Goal: Task Accomplishment & Management: Manage account settings

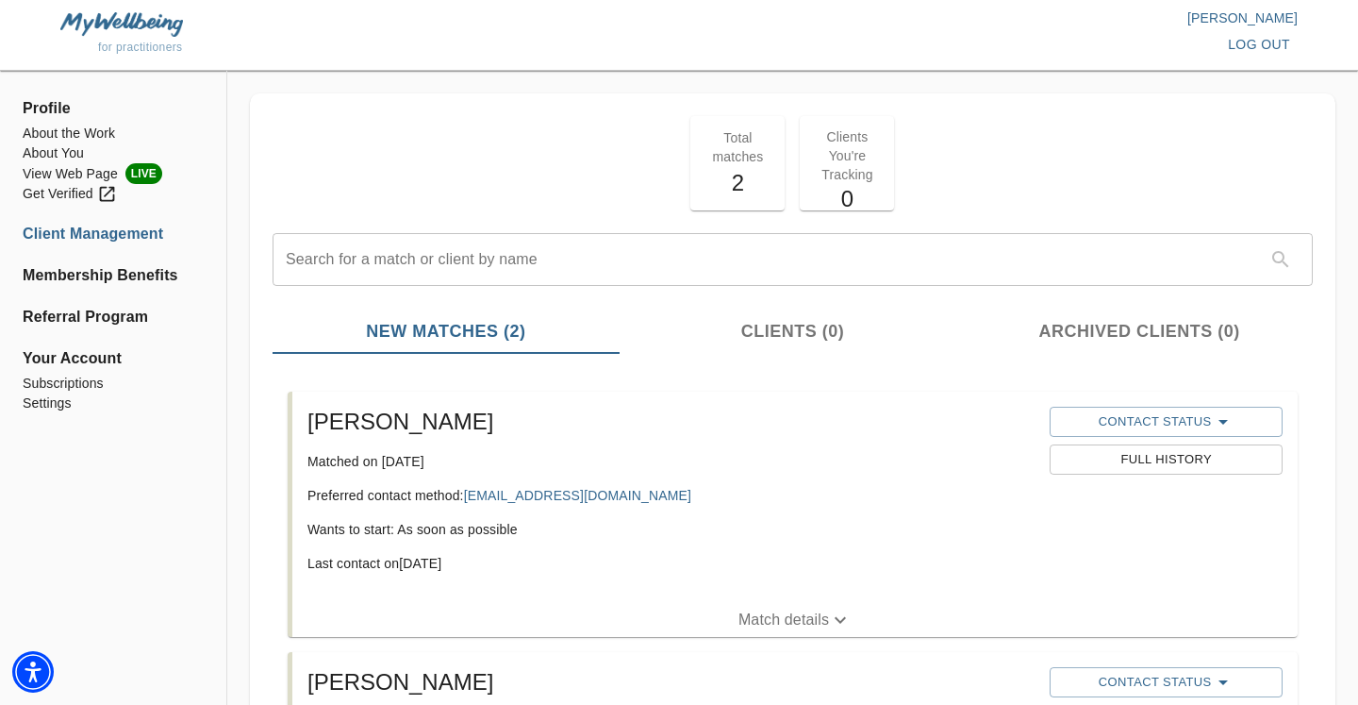
scroll to position [313, 0]
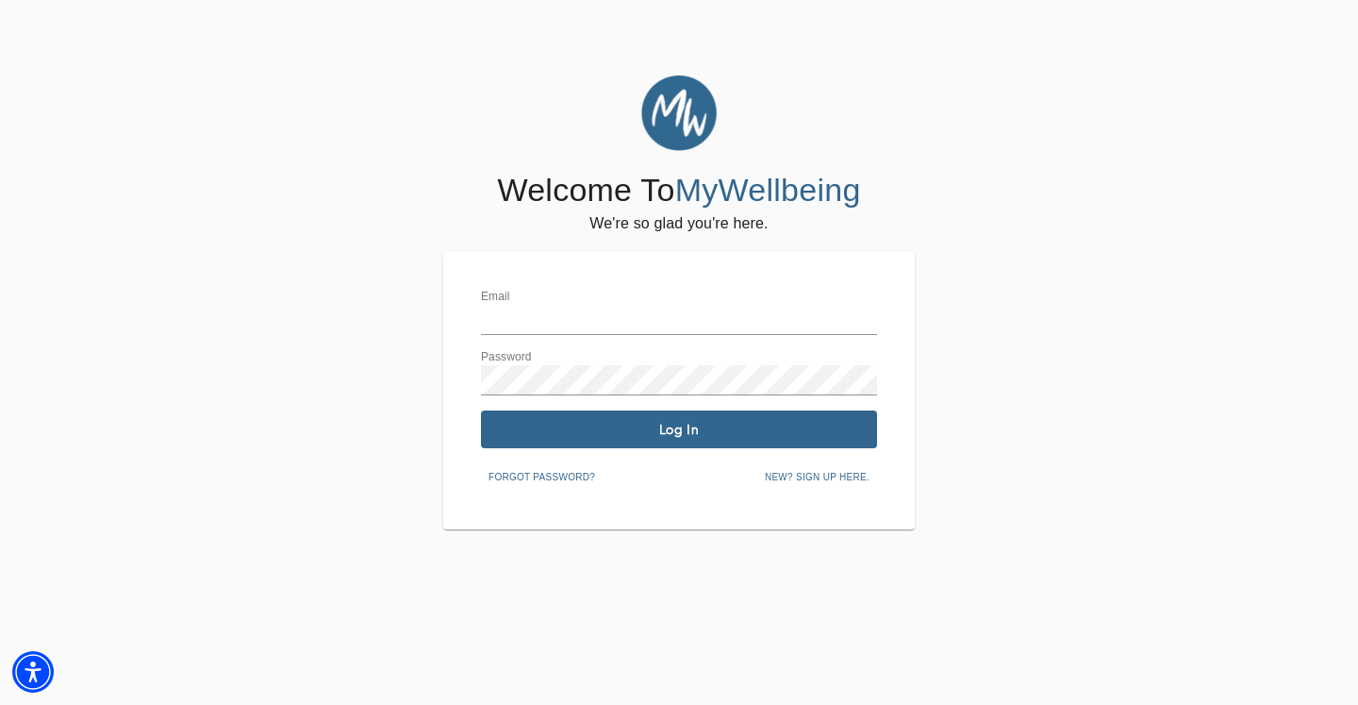
type input "[PERSON_NAME][EMAIL_ADDRESS][DOMAIN_NAME]"
click at [574, 436] on span "Log In" at bounding box center [679, 430] width 381 height 18
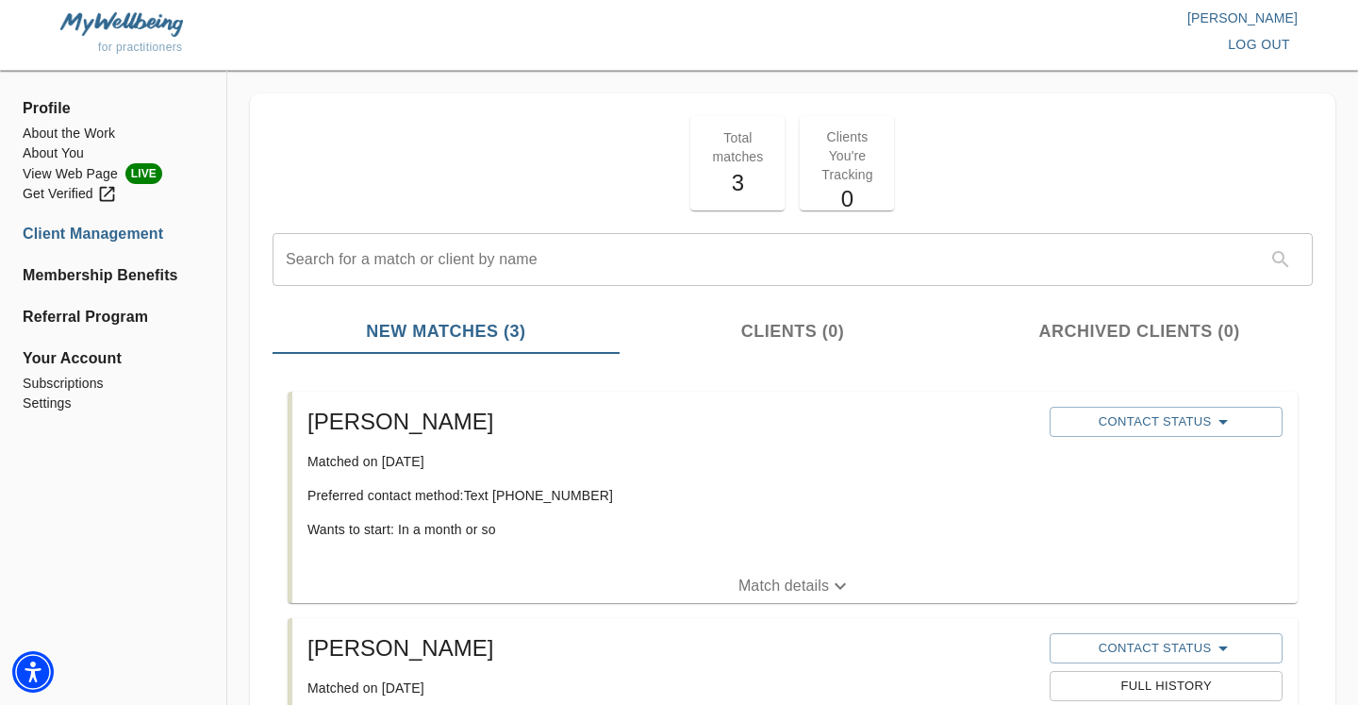
scroll to position [202, 0]
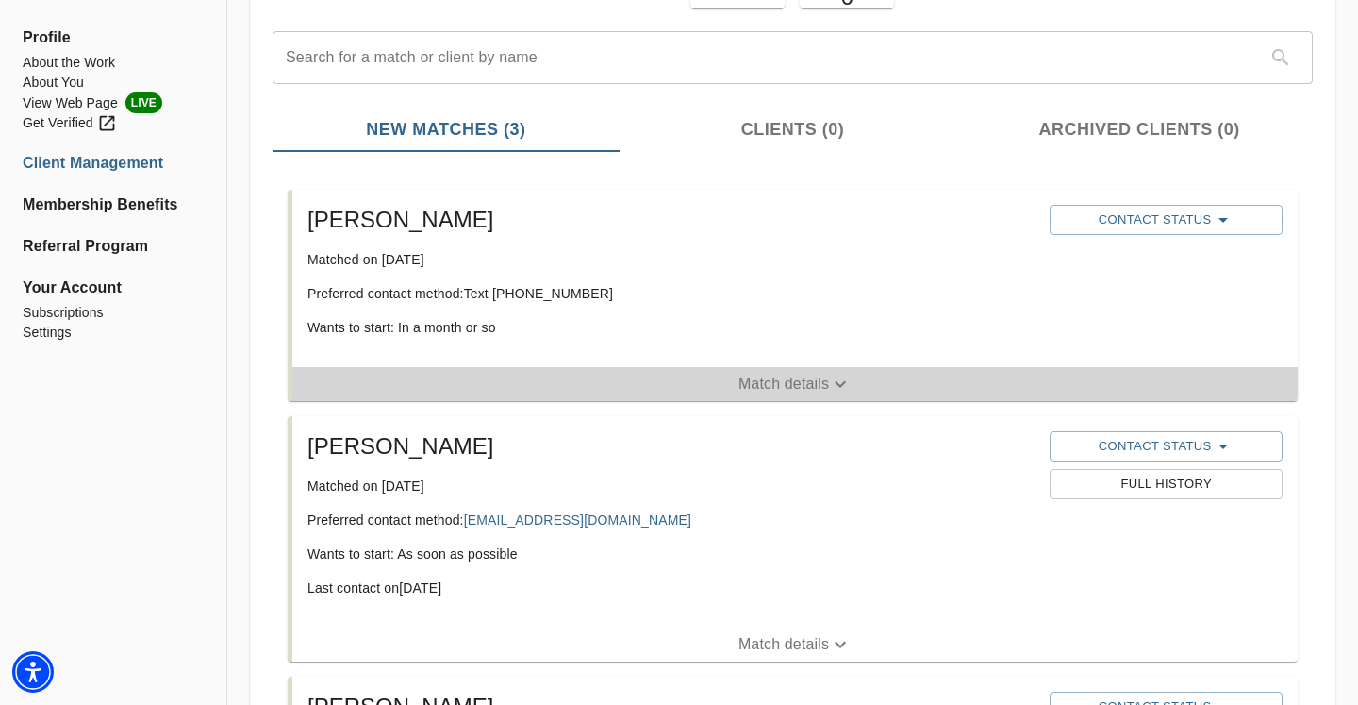
click at [779, 382] on p "Match details" at bounding box center [784, 384] width 91 height 23
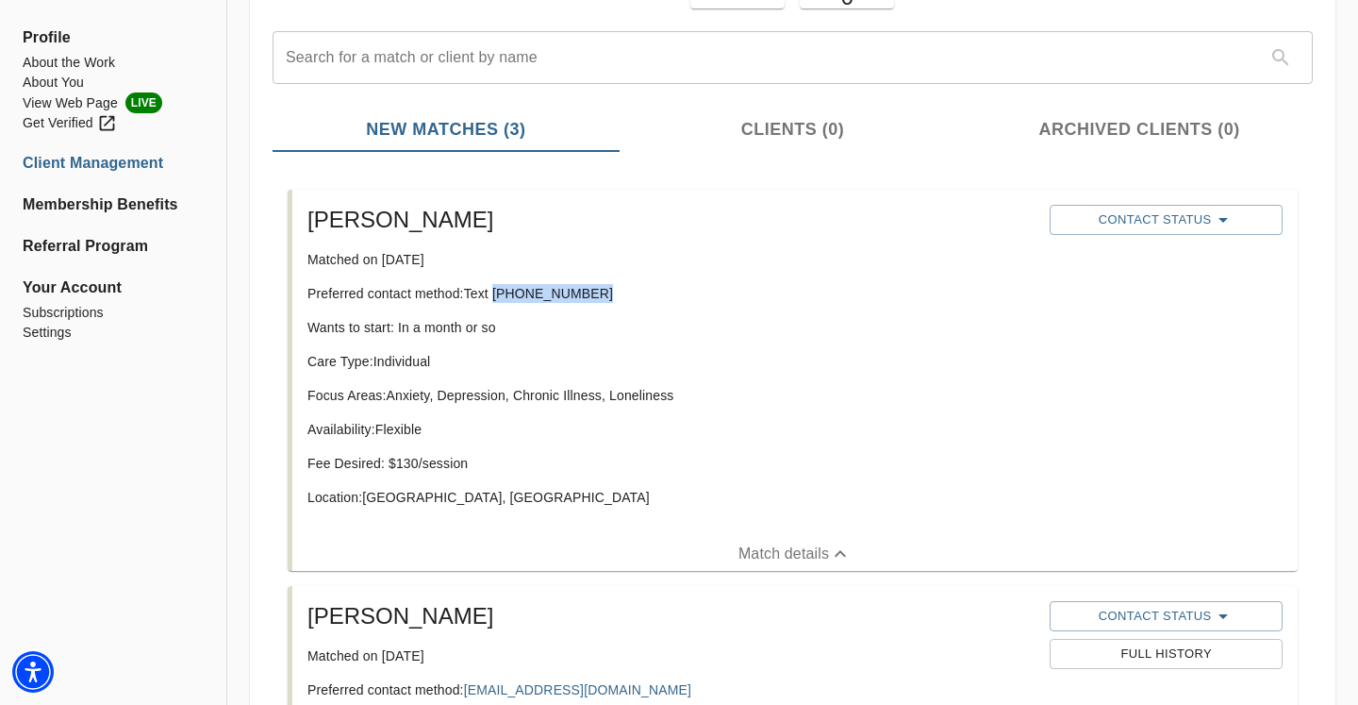
drag, startPoint x: 497, startPoint y: 290, endPoint x: 593, endPoint y: 292, distance: 96.3
click at [594, 292] on p "Preferred contact method: Text [PHONE_NUMBER]" at bounding box center [671, 293] width 727 height 19
copy p "[PHONE_NUMBER]"
click at [1172, 235] on div "Contact Status" at bounding box center [1166, 220] width 240 height 38
click at [1166, 220] on span "Contact Status" at bounding box center [1165, 219] width 213 height 23
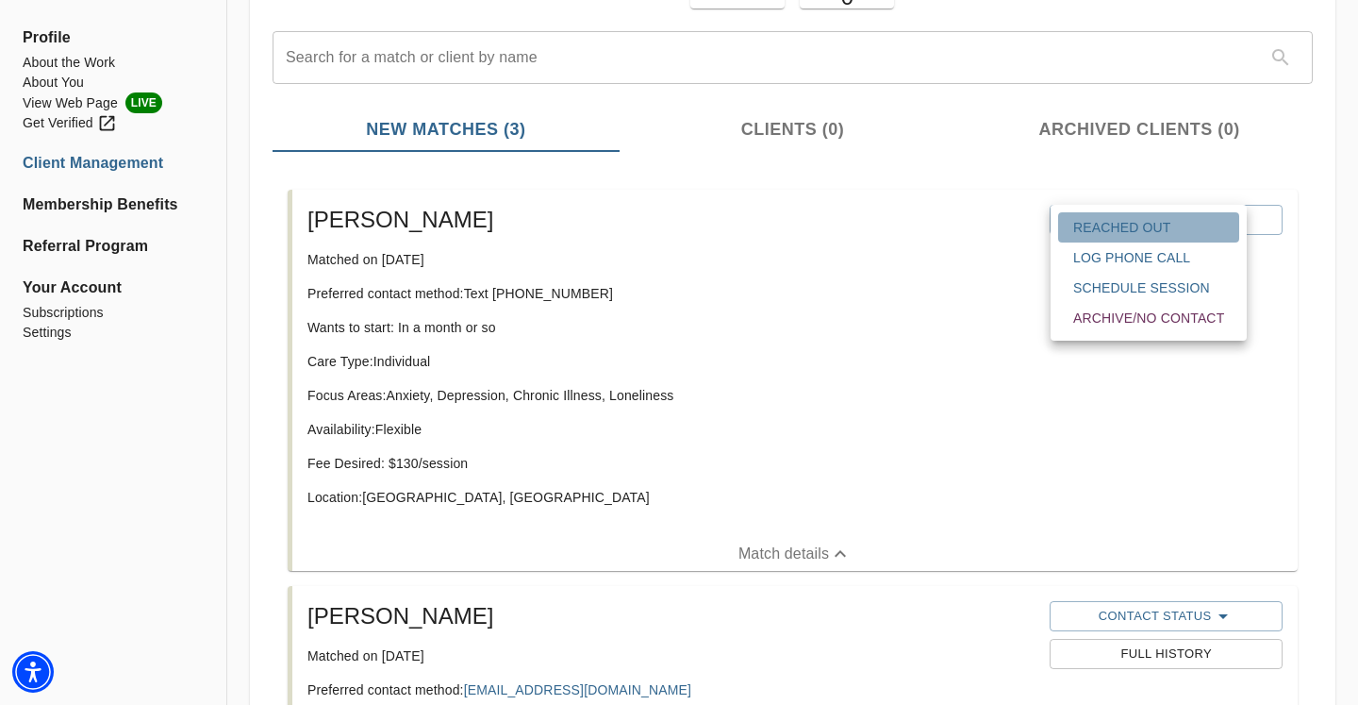
click at [1123, 227] on span "Reached Out" at bounding box center [1148, 227] width 151 height 19
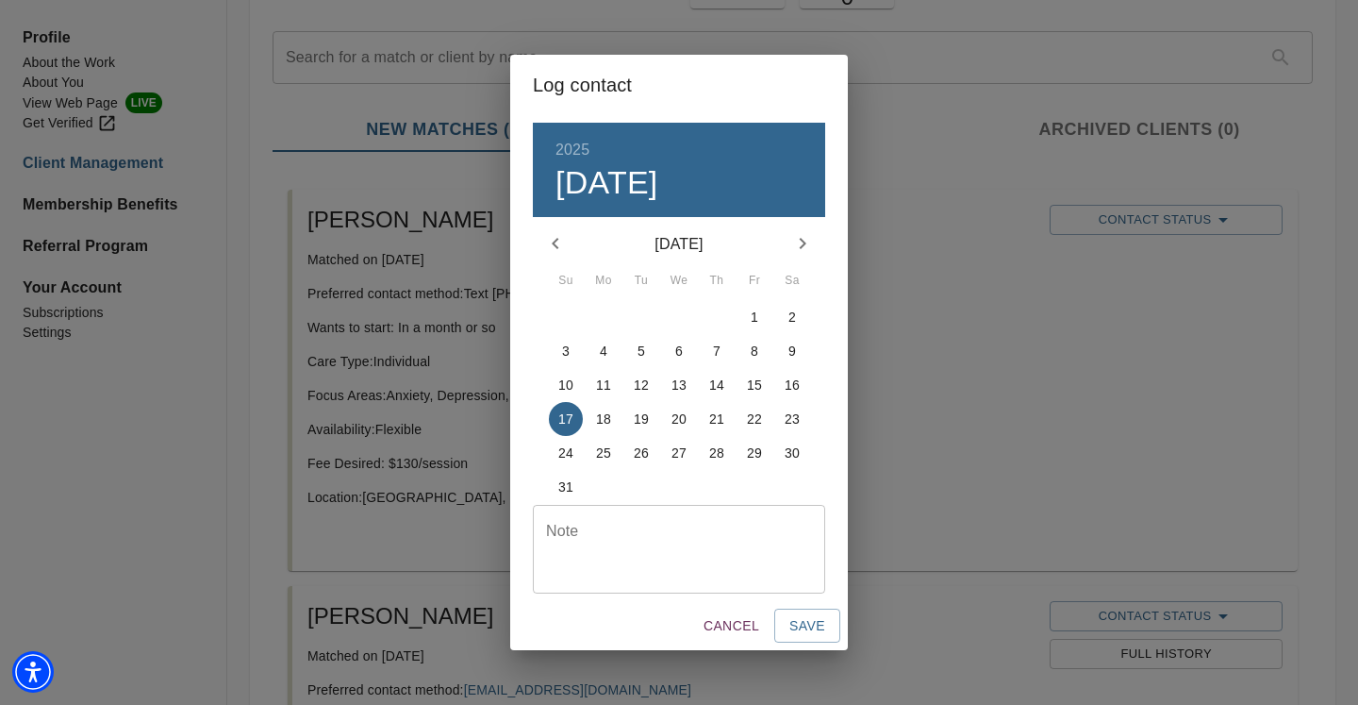
click at [707, 557] on textarea at bounding box center [679, 549] width 266 height 54
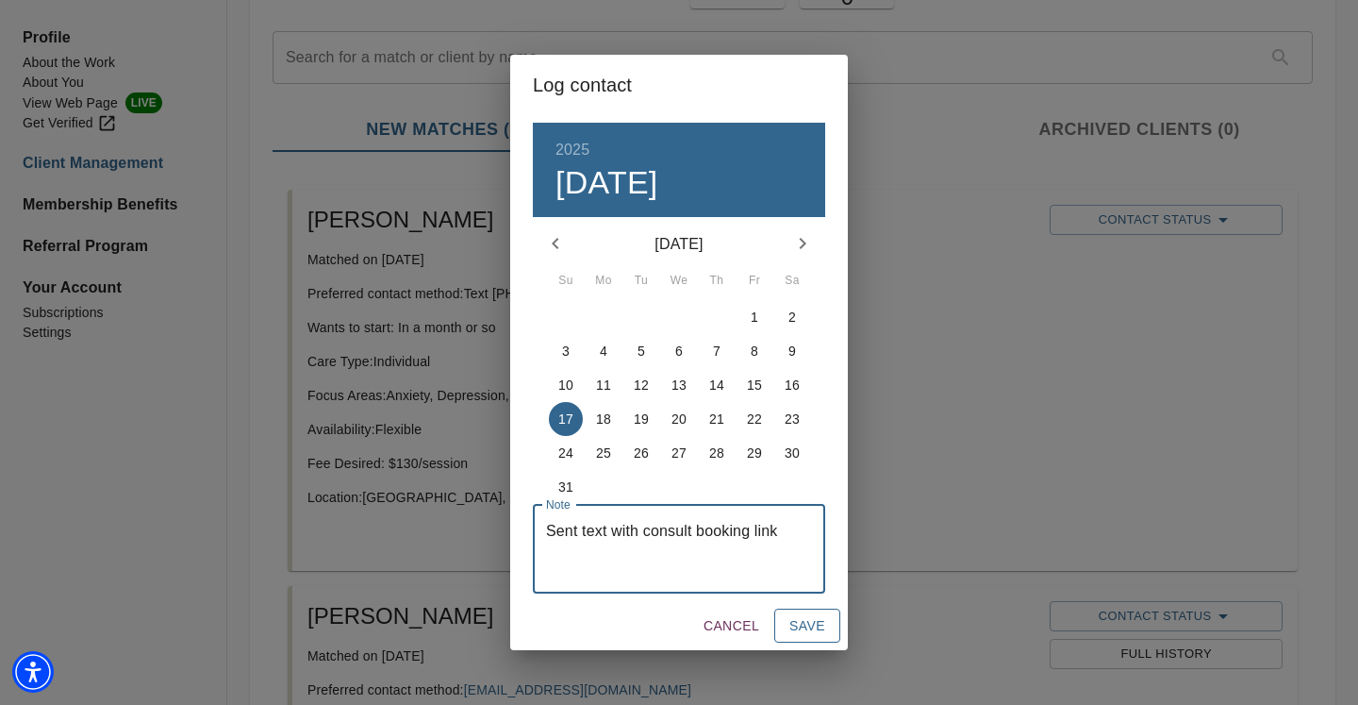
type textarea "Sent text with consult booking link"
click at [809, 630] on span "Save" at bounding box center [808, 626] width 36 height 24
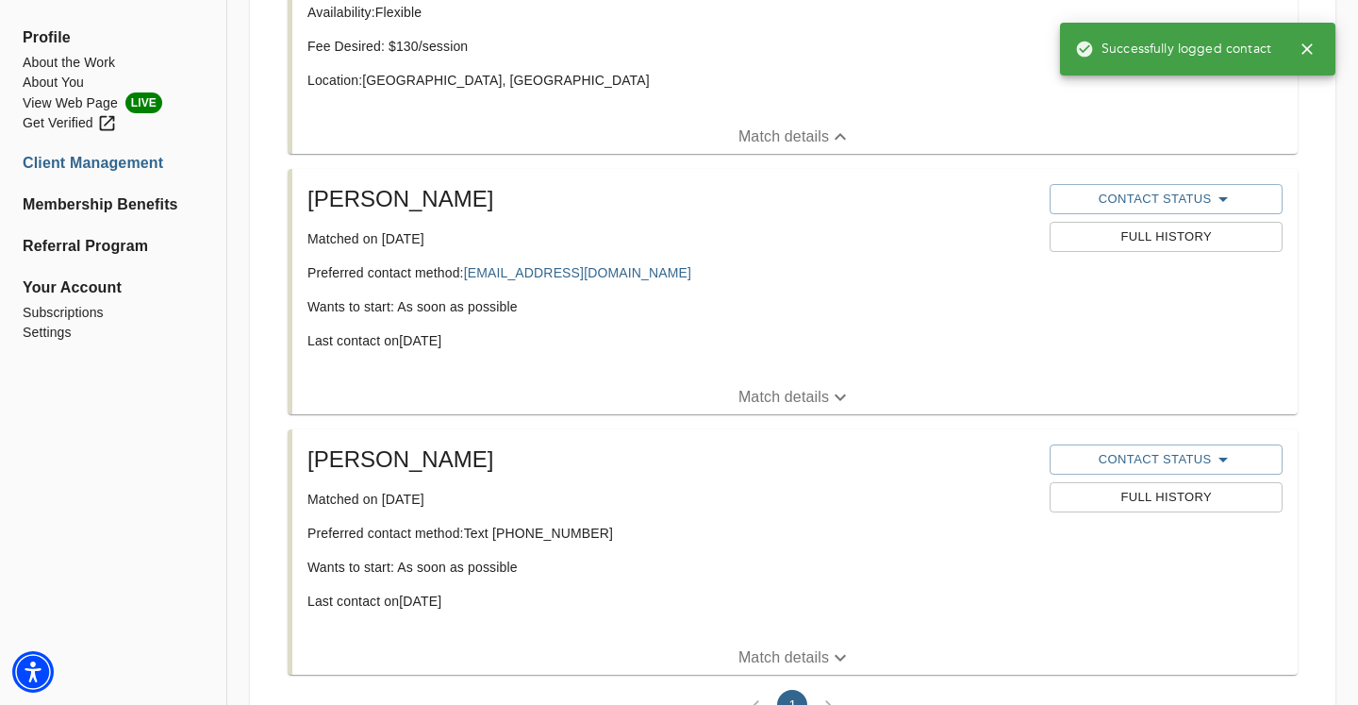
scroll to position [743, 0]
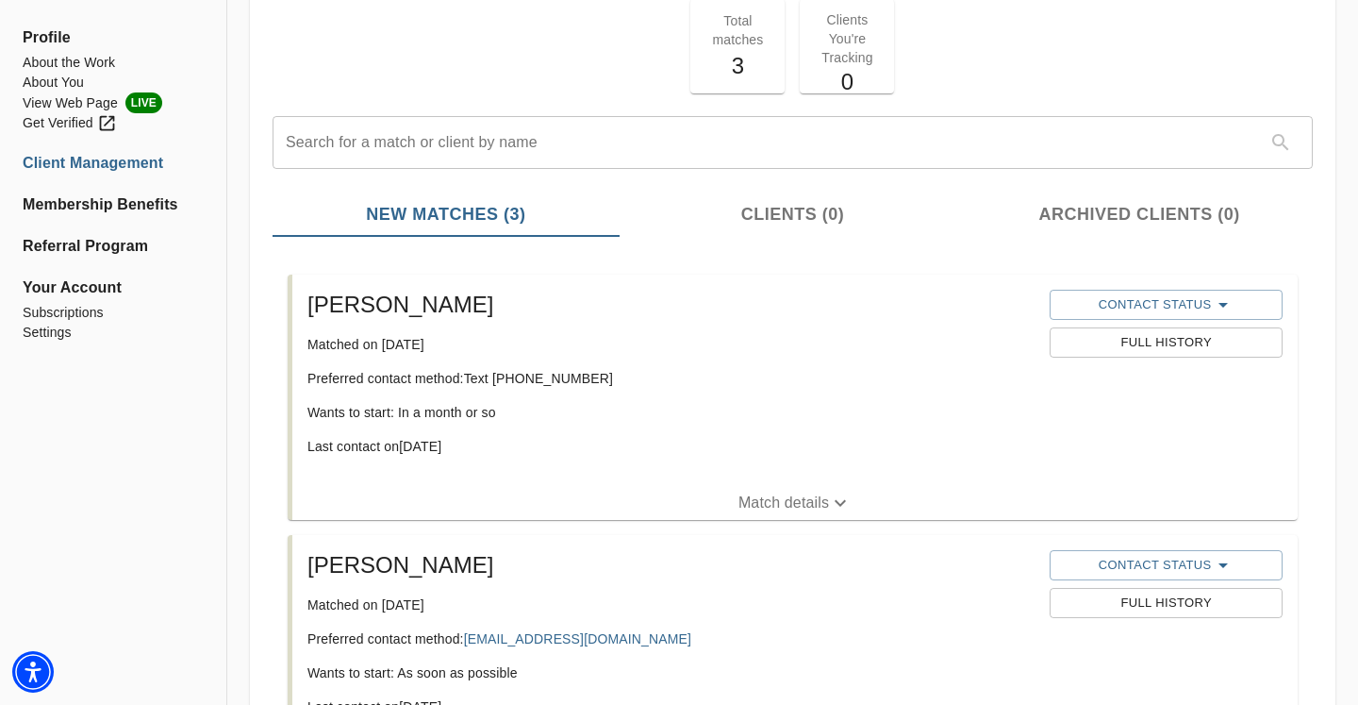
scroll to position [143, 0]
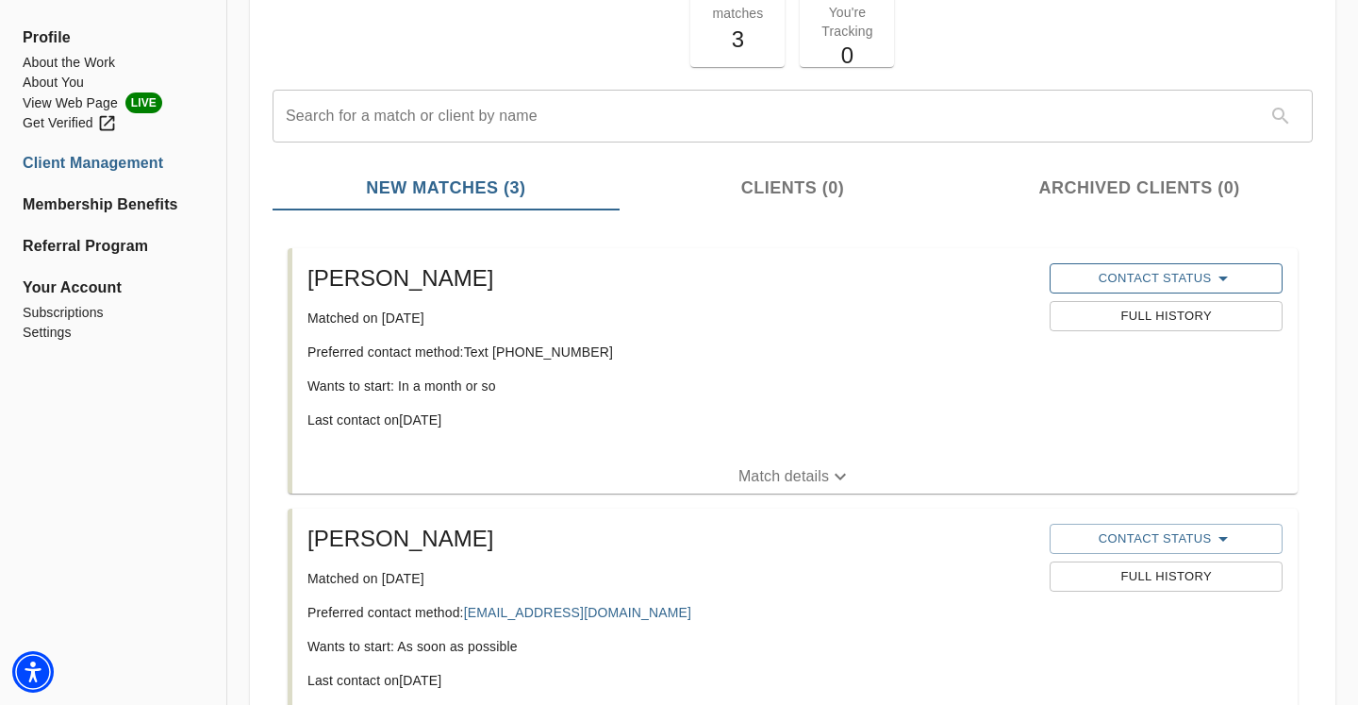
click at [1128, 273] on span "Contact Status" at bounding box center [1165, 278] width 213 height 23
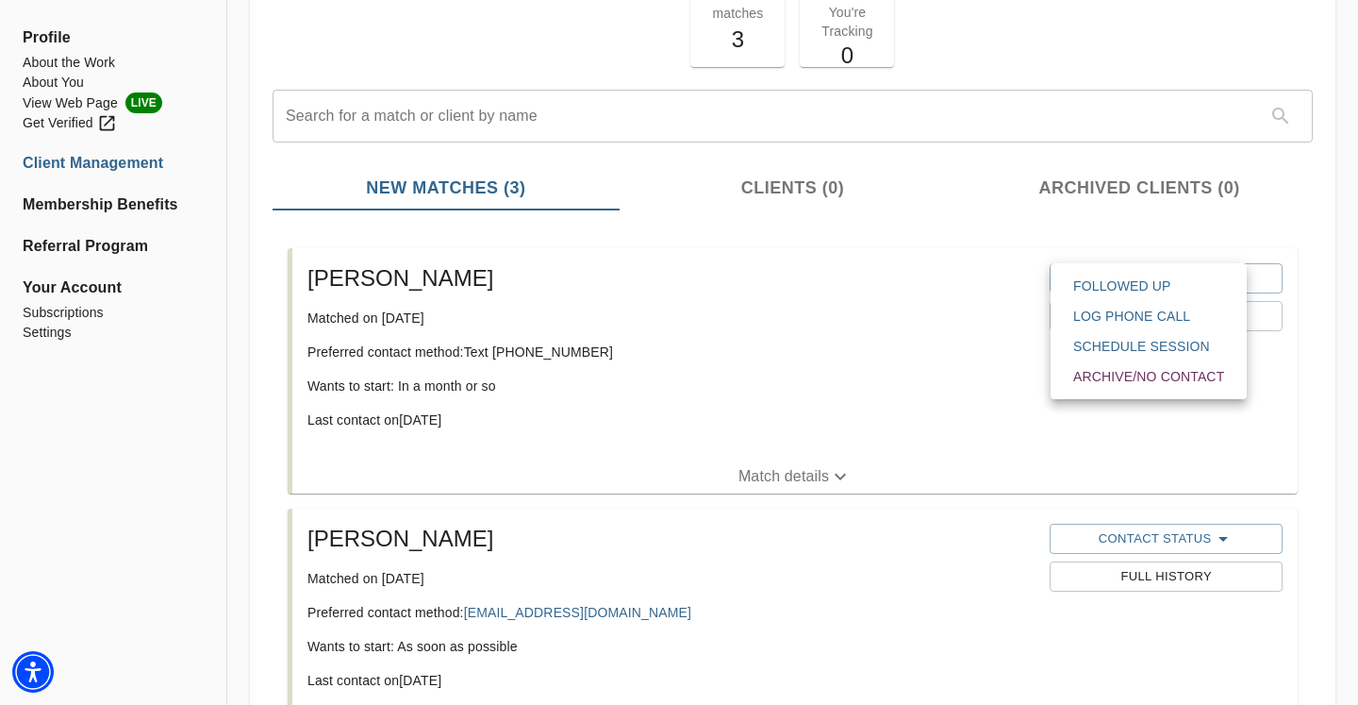
click at [814, 474] on div at bounding box center [679, 352] width 1358 height 705
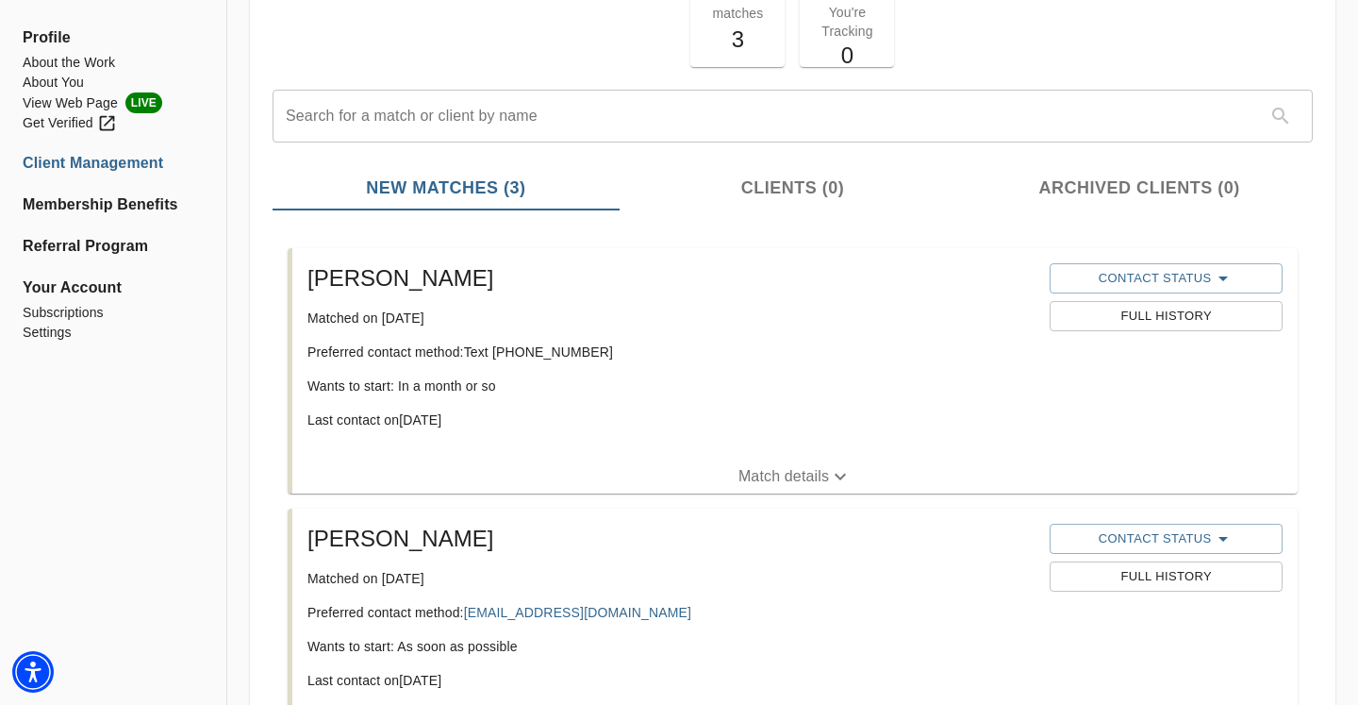
click at [802, 474] on p "Match details" at bounding box center [784, 476] width 91 height 23
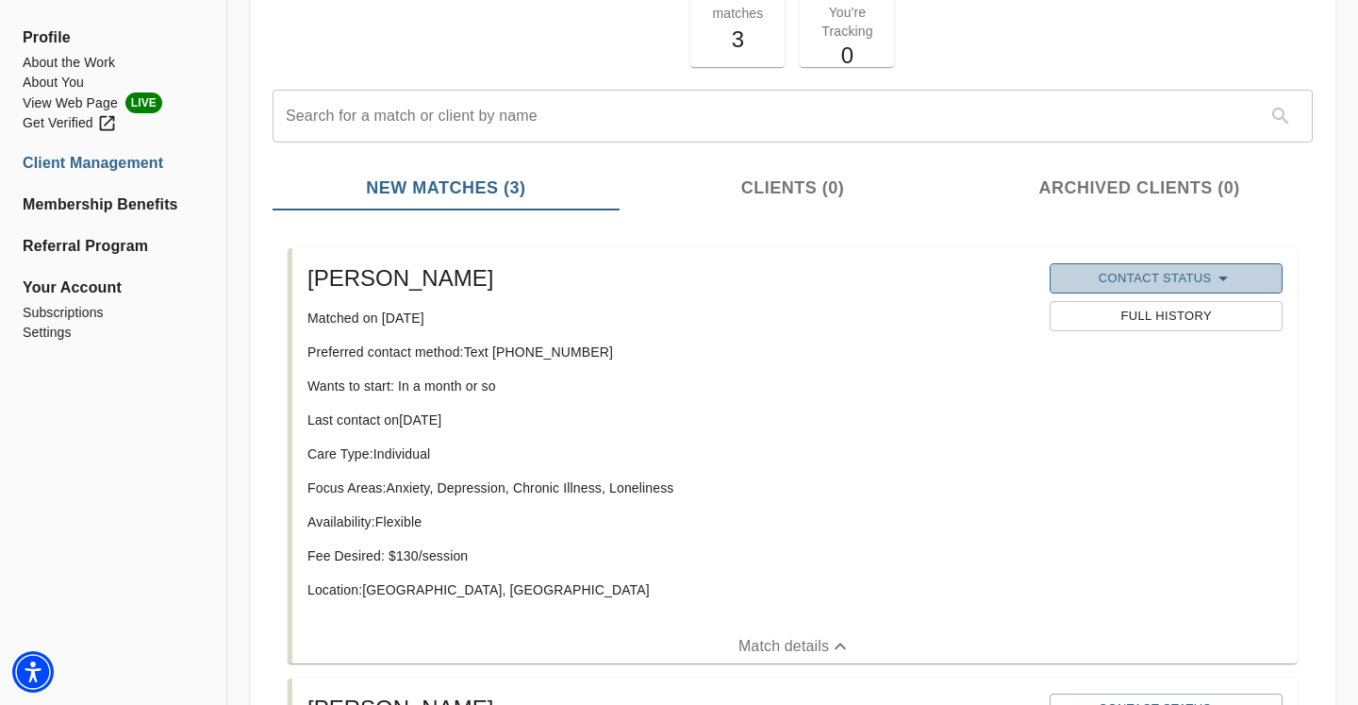
click at [1125, 283] on span "Contact Status" at bounding box center [1165, 278] width 213 height 23
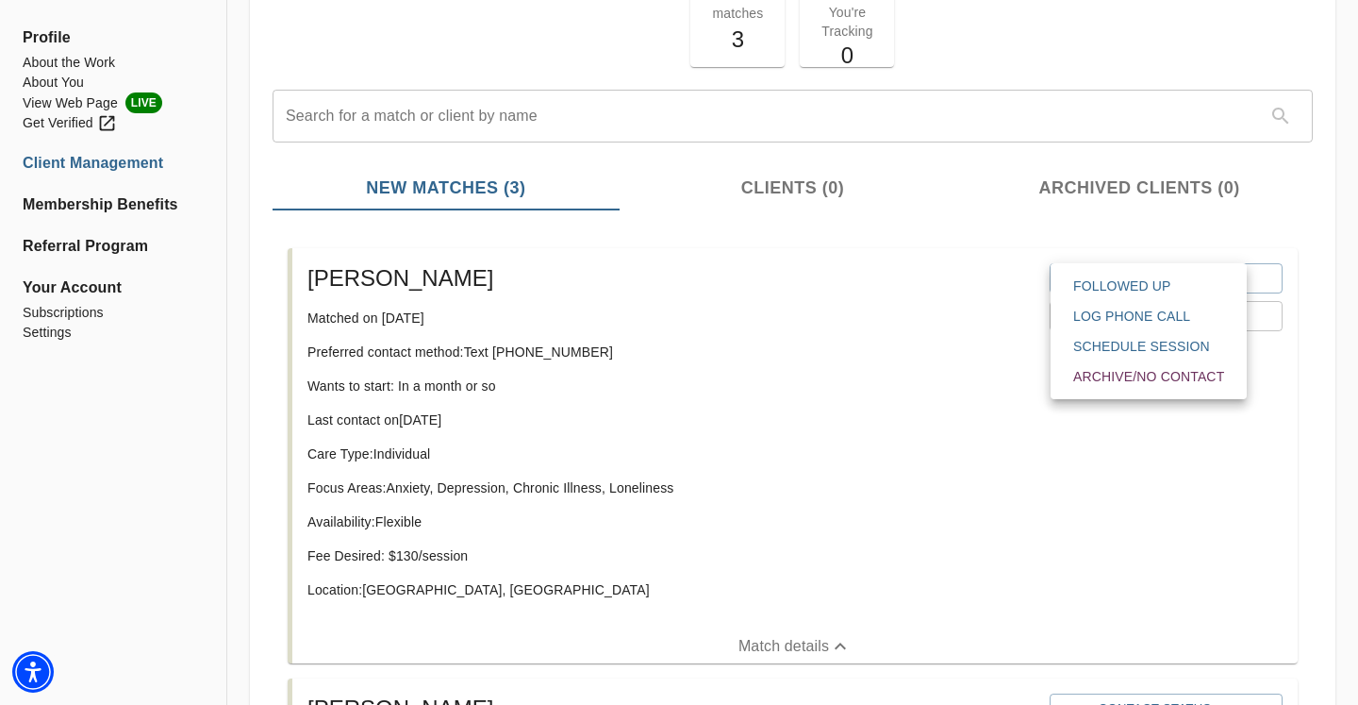
click at [1130, 288] on span "Followed Up" at bounding box center [1148, 285] width 151 height 19
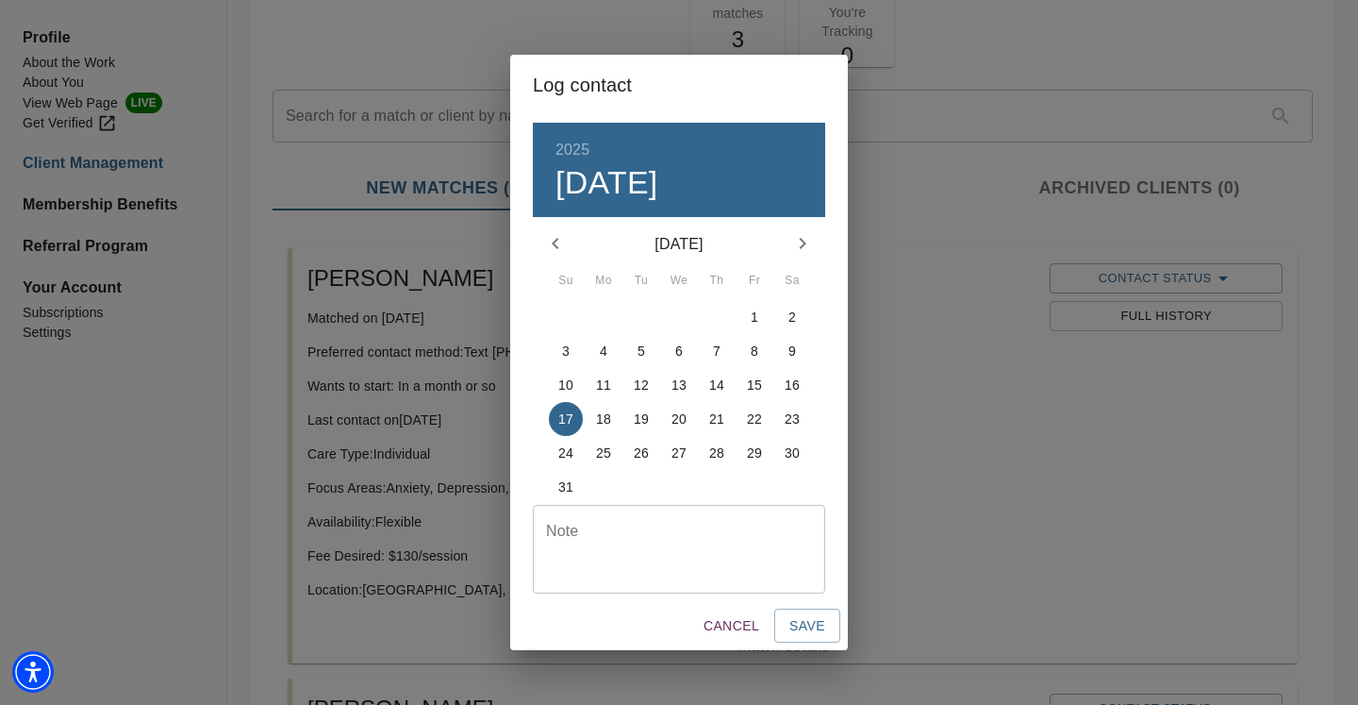
click at [730, 616] on span "Cancel" at bounding box center [732, 626] width 56 height 24
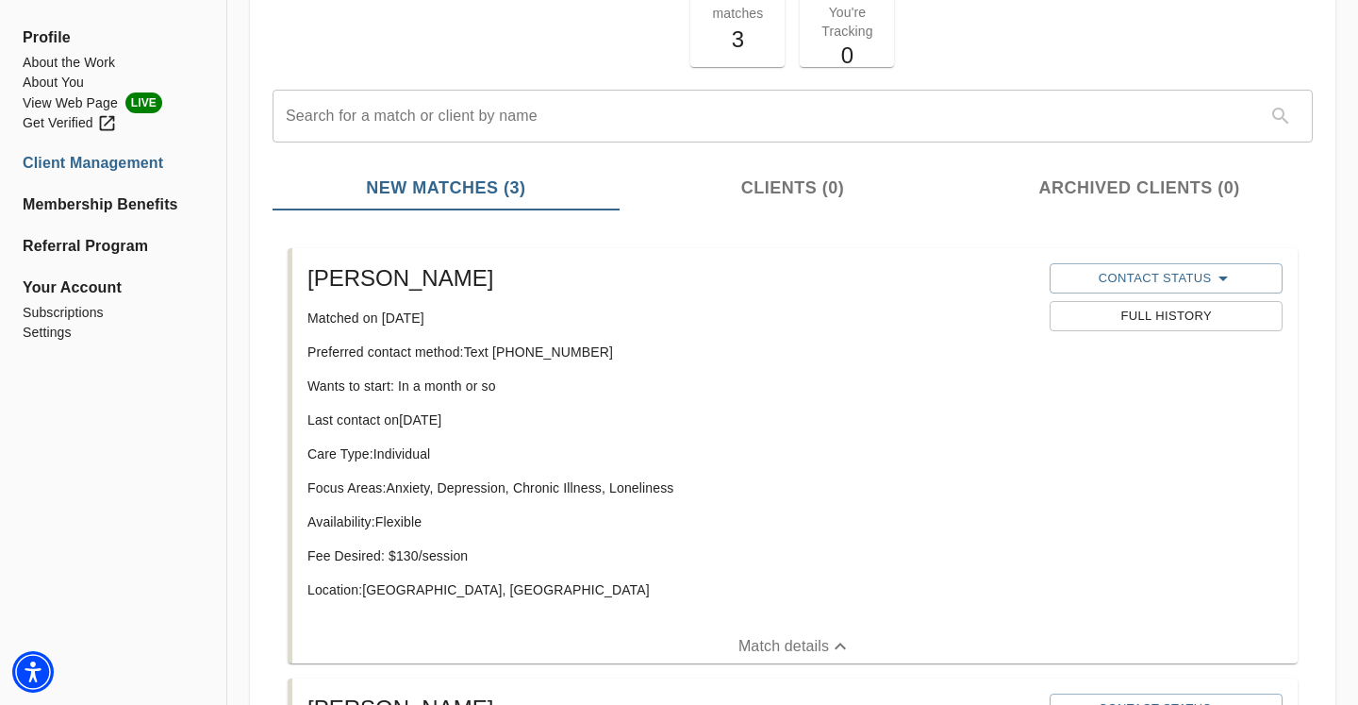
click at [1159, 326] on span "Full History" at bounding box center [1165, 317] width 213 height 22
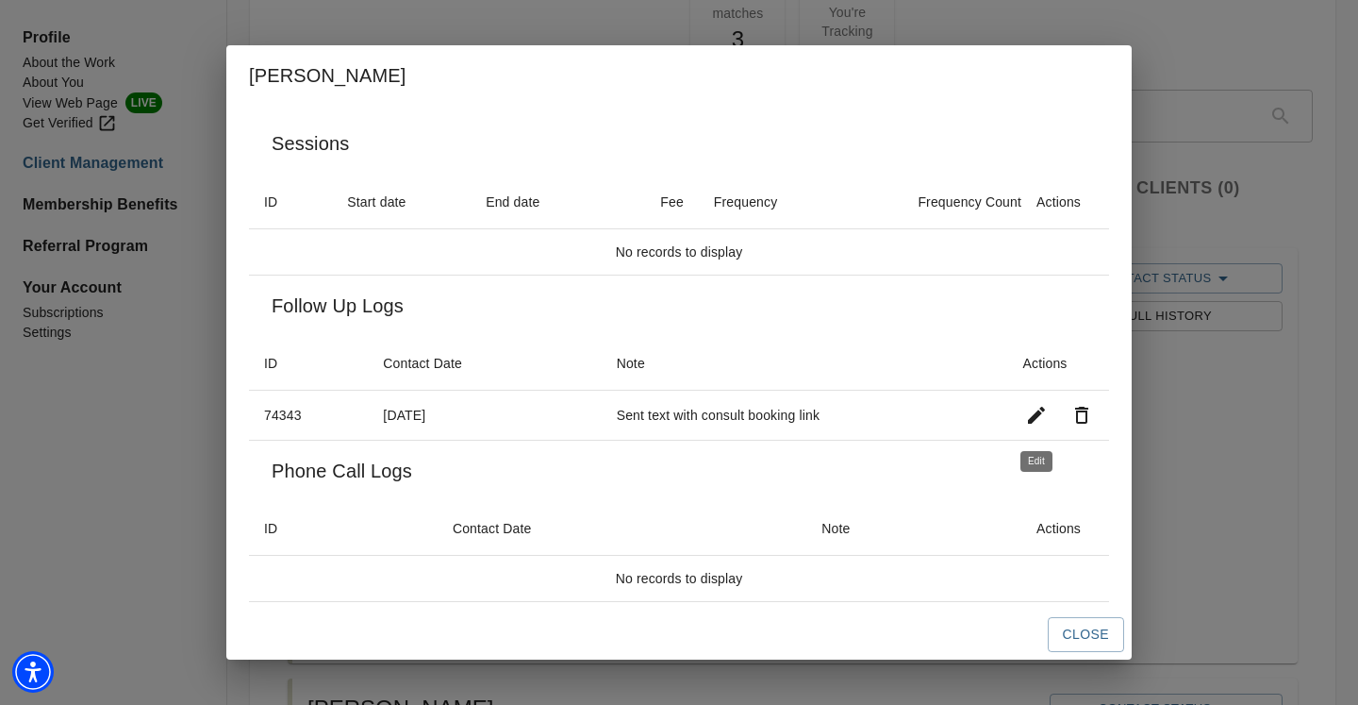
click at [1045, 418] on icon "button" at bounding box center [1036, 415] width 23 height 23
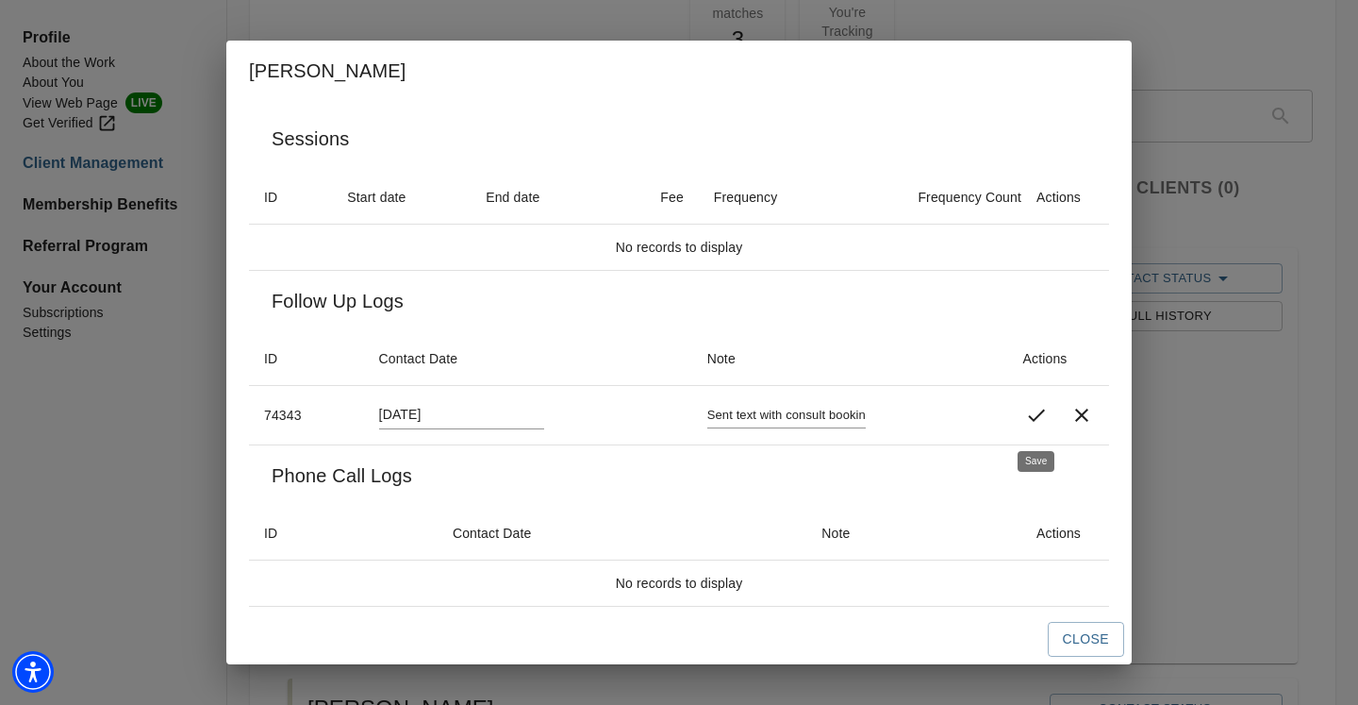
click at [1031, 421] on icon "button" at bounding box center [1036, 415] width 23 height 23
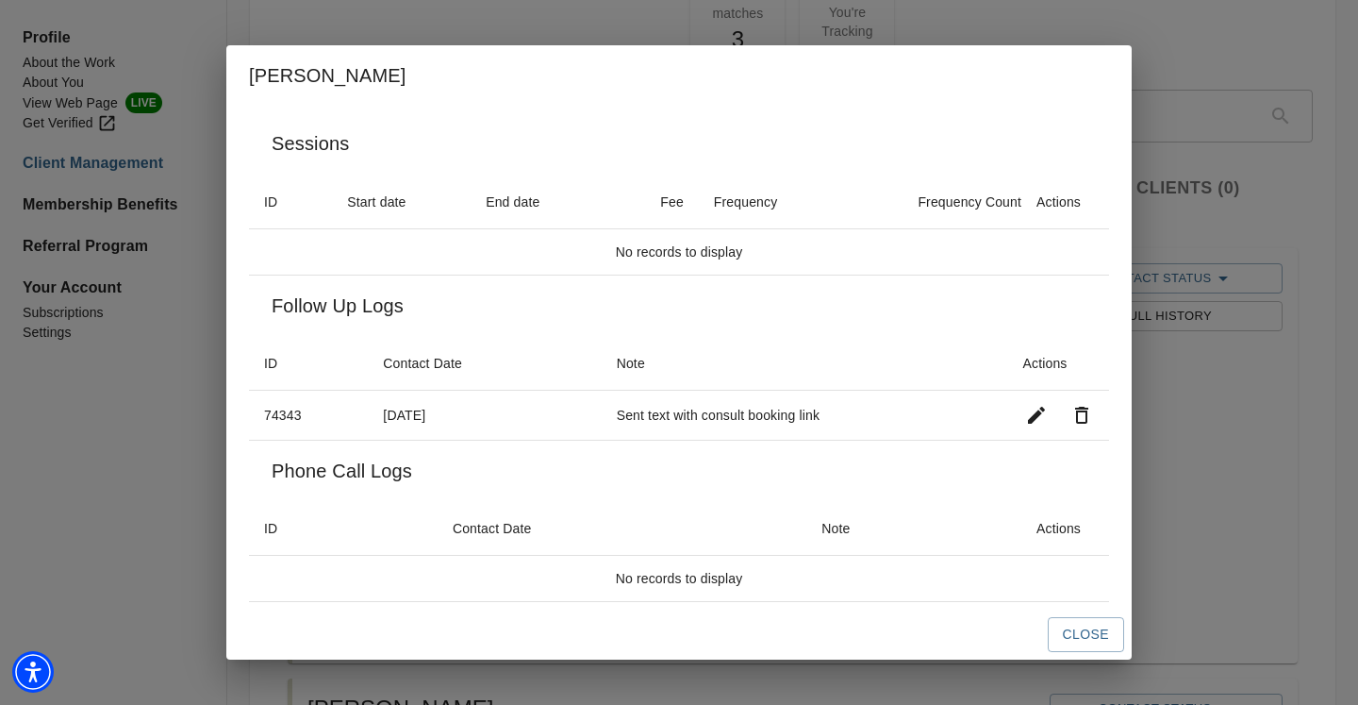
click at [1069, 652] on div "Close" at bounding box center [679, 634] width 906 height 50
click at [1075, 634] on span "Close" at bounding box center [1086, 635] width 46 height 24
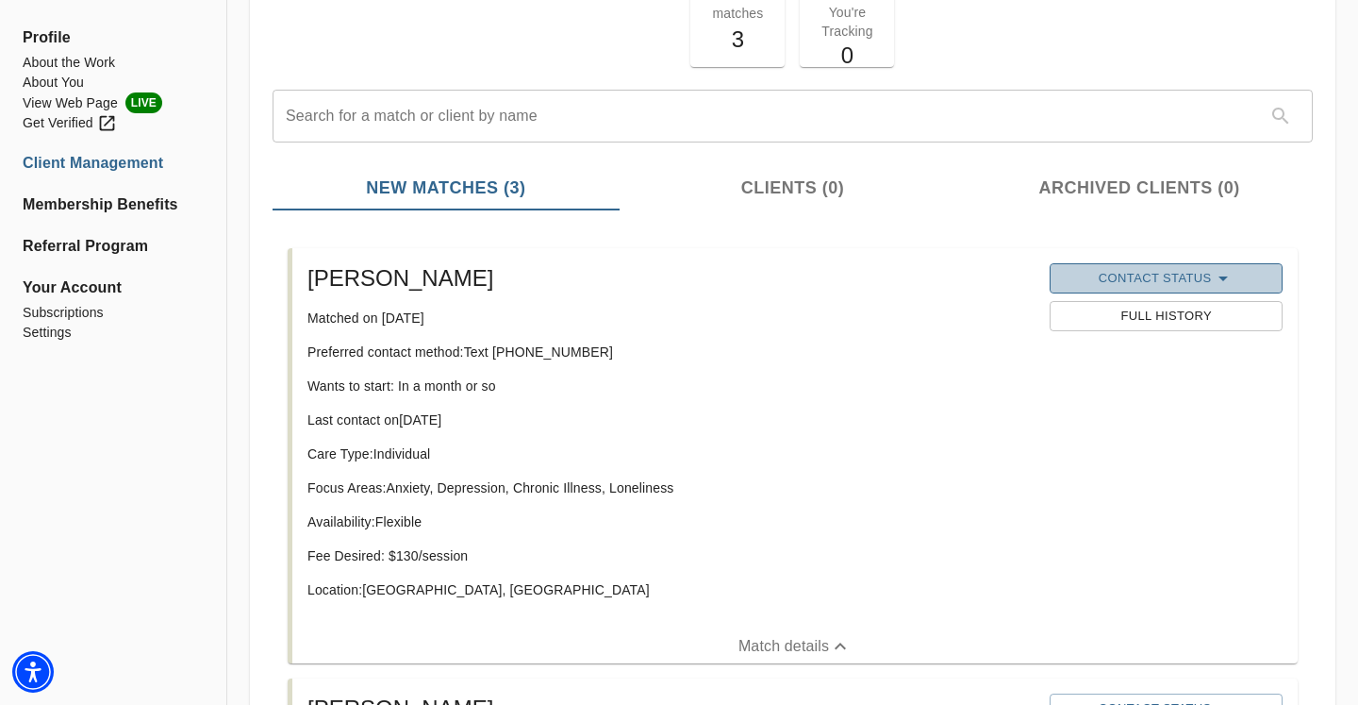
click at [1158, 281] on span "Contact Status" at bounding box center [1165, 278] width 213 height 23
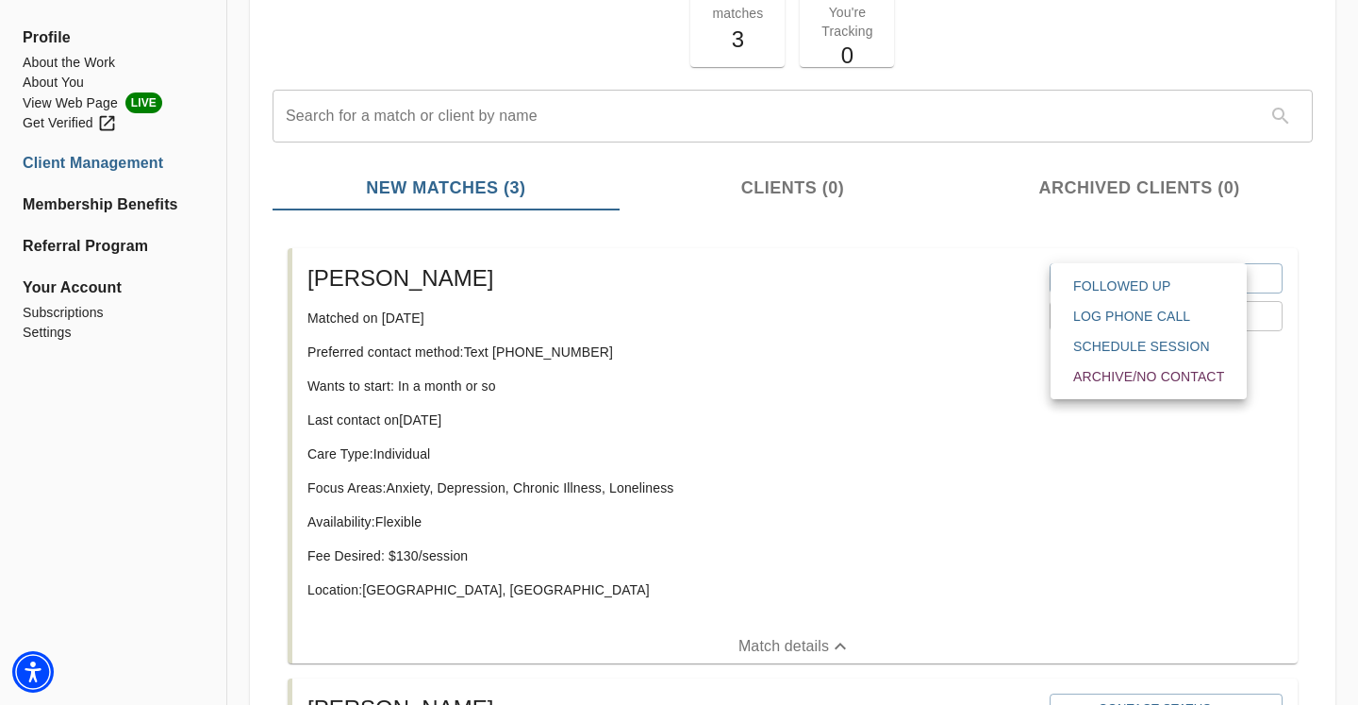
click at [1126, 293] on span "Followed Up" at bounding box center [1148, 285] width 151 height 19
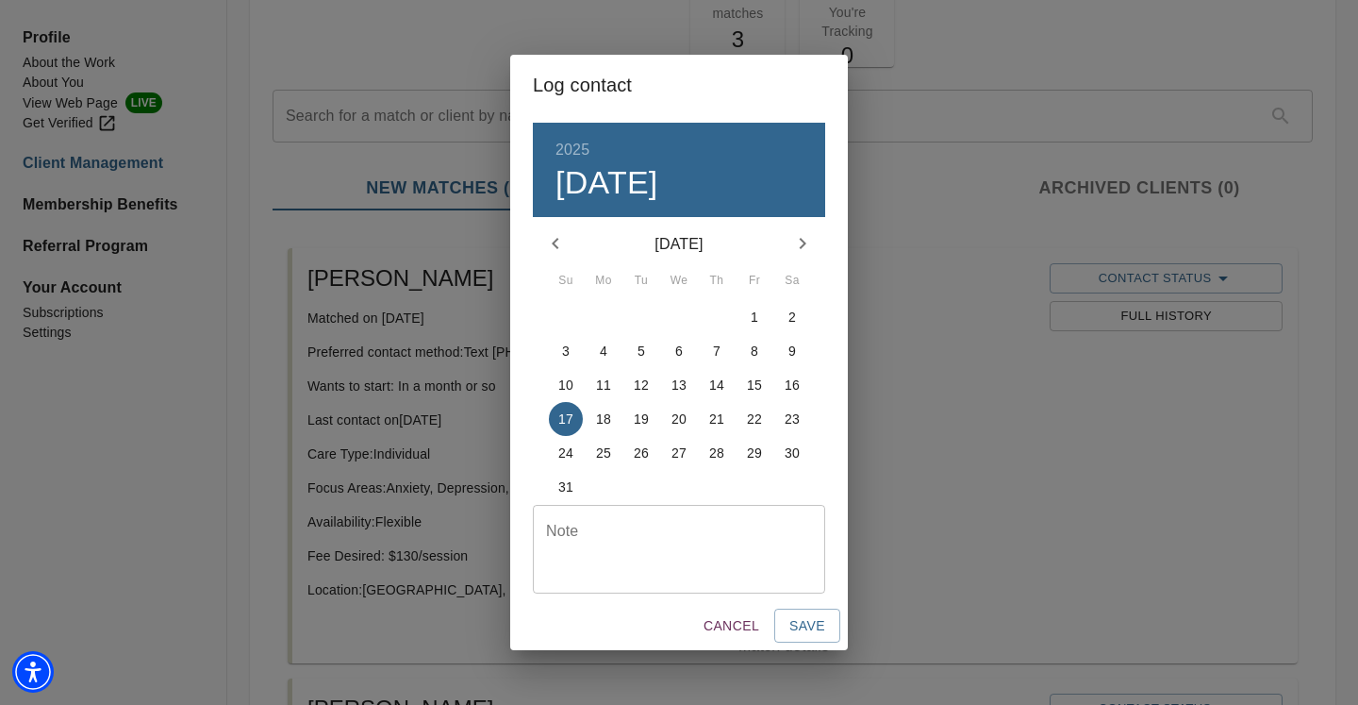
click at [707, 520] on div "Note" at bounding box center [679, 549] width 292 height 89
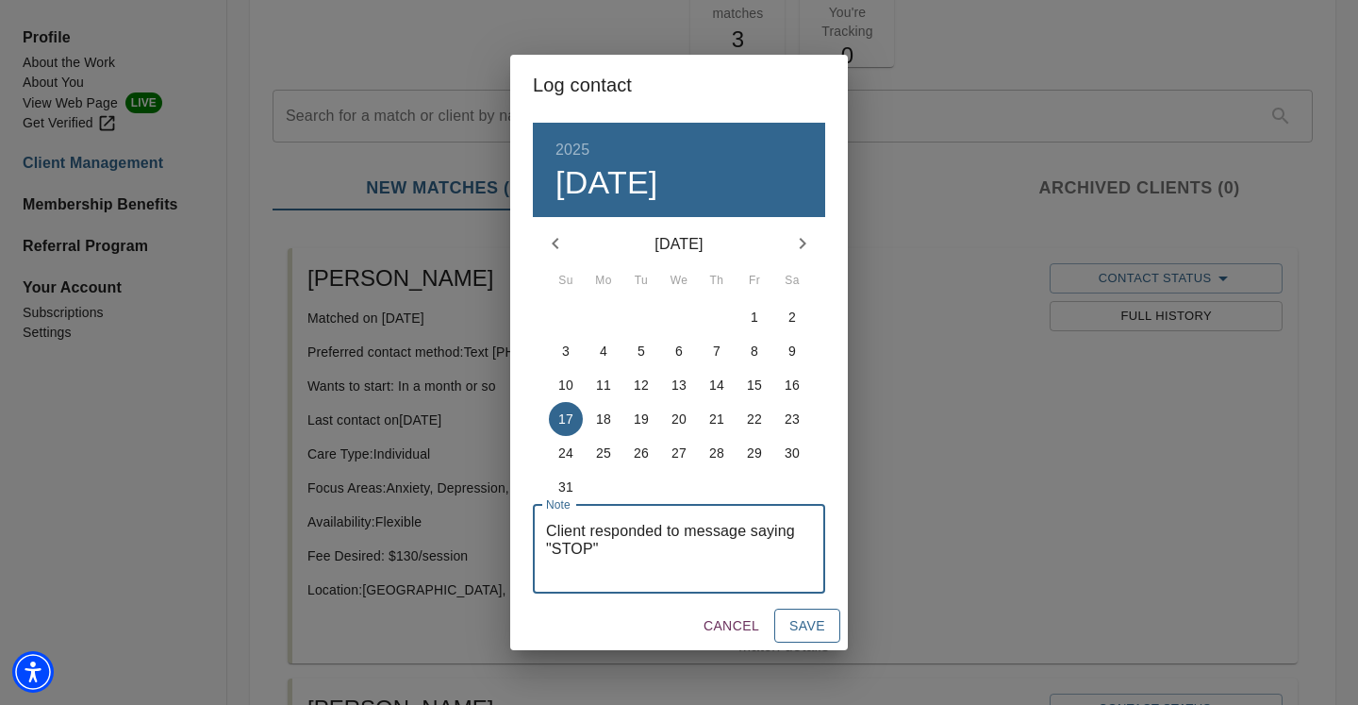
type textarea "Client responded to message saying "STOP""
click at [808, 629] on span "Save" at bounding box center [808, 626] width 36 height 24
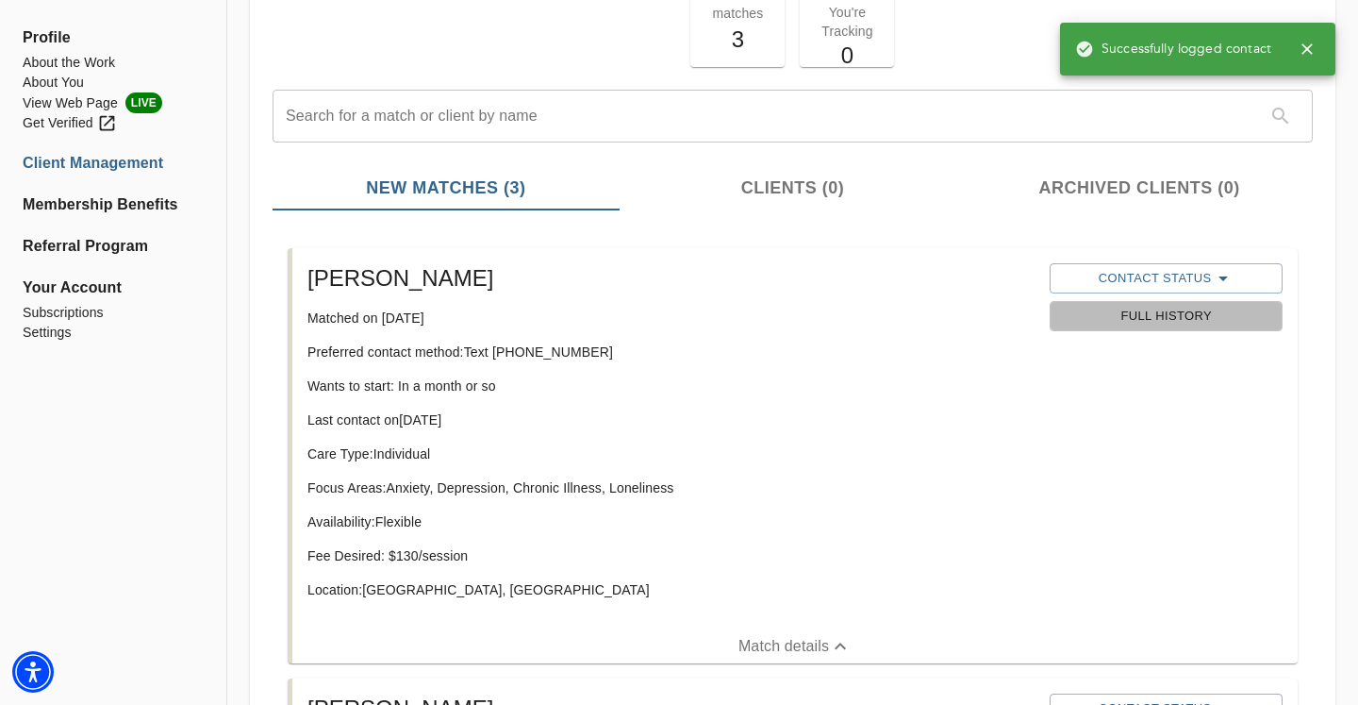
click at [1132, 326] on span "Full History" at bounding box center [1165, 317] width 213 height 22
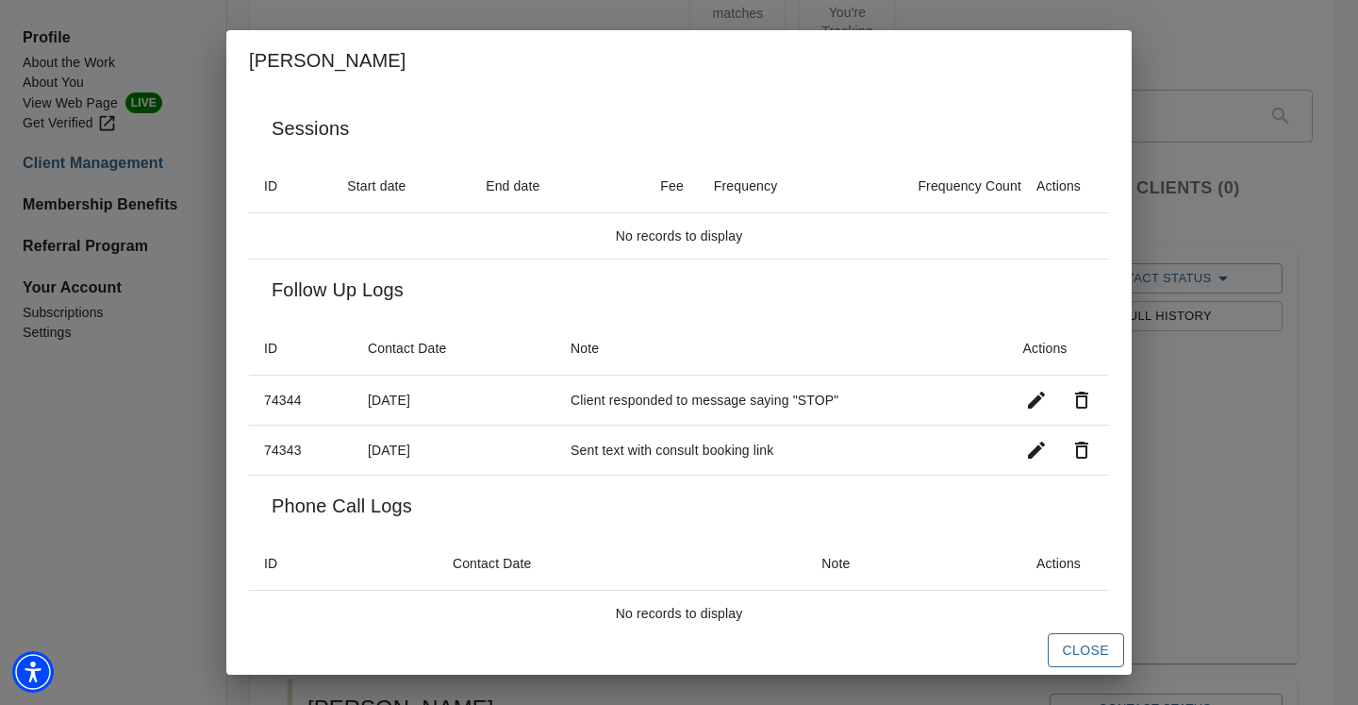
click at [1087, 650] on span "Close" at bounding box center [1086, 651] width 46 height 24
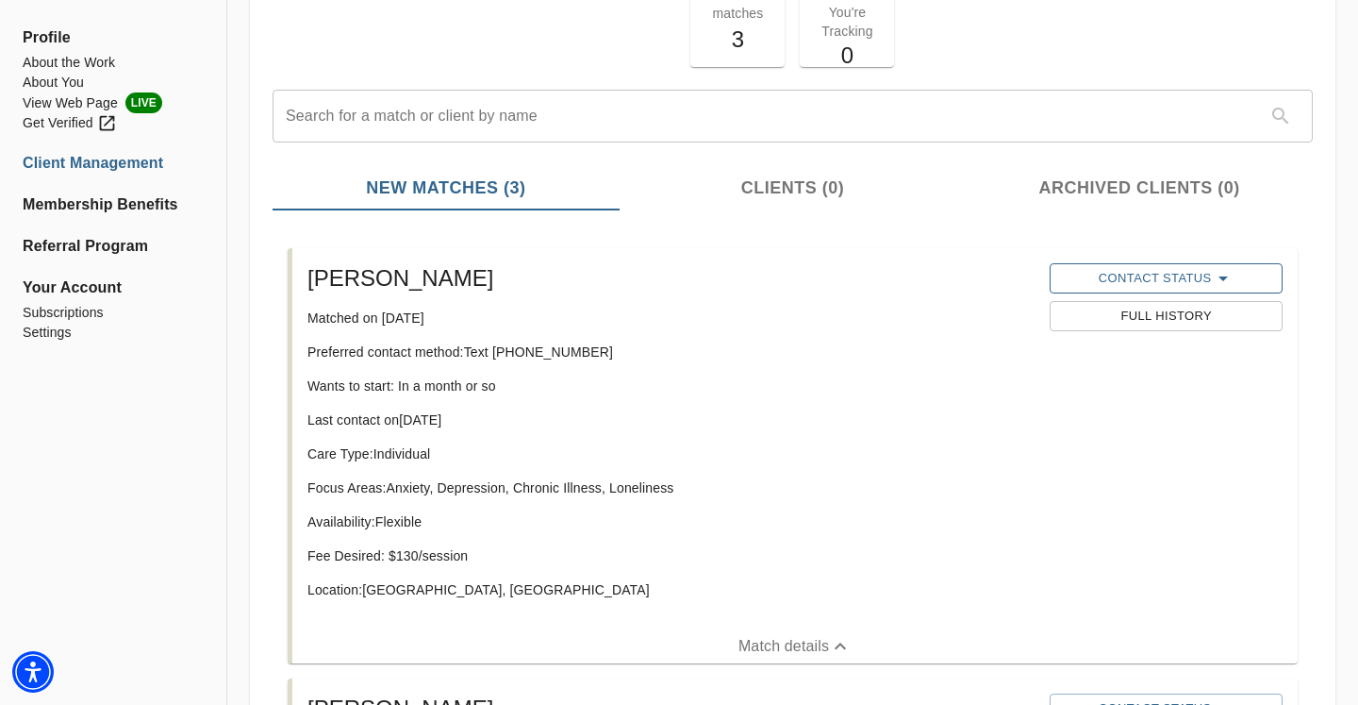
click at [1166, 265] on button "Contact Status" at bounding box center [1166, 278] width 232 height 30
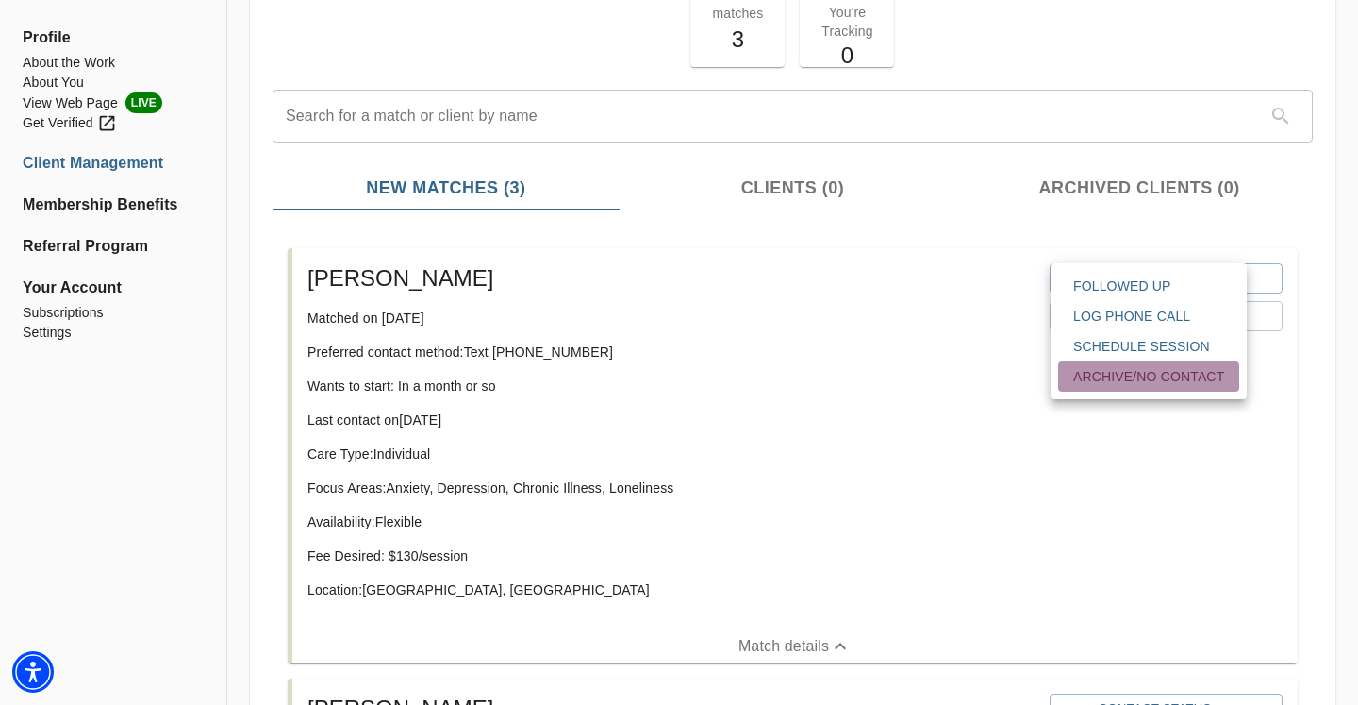
click at [1153, 385] on span "Archive/No contact" at bounding box center [1148, 376] width 151 height 19
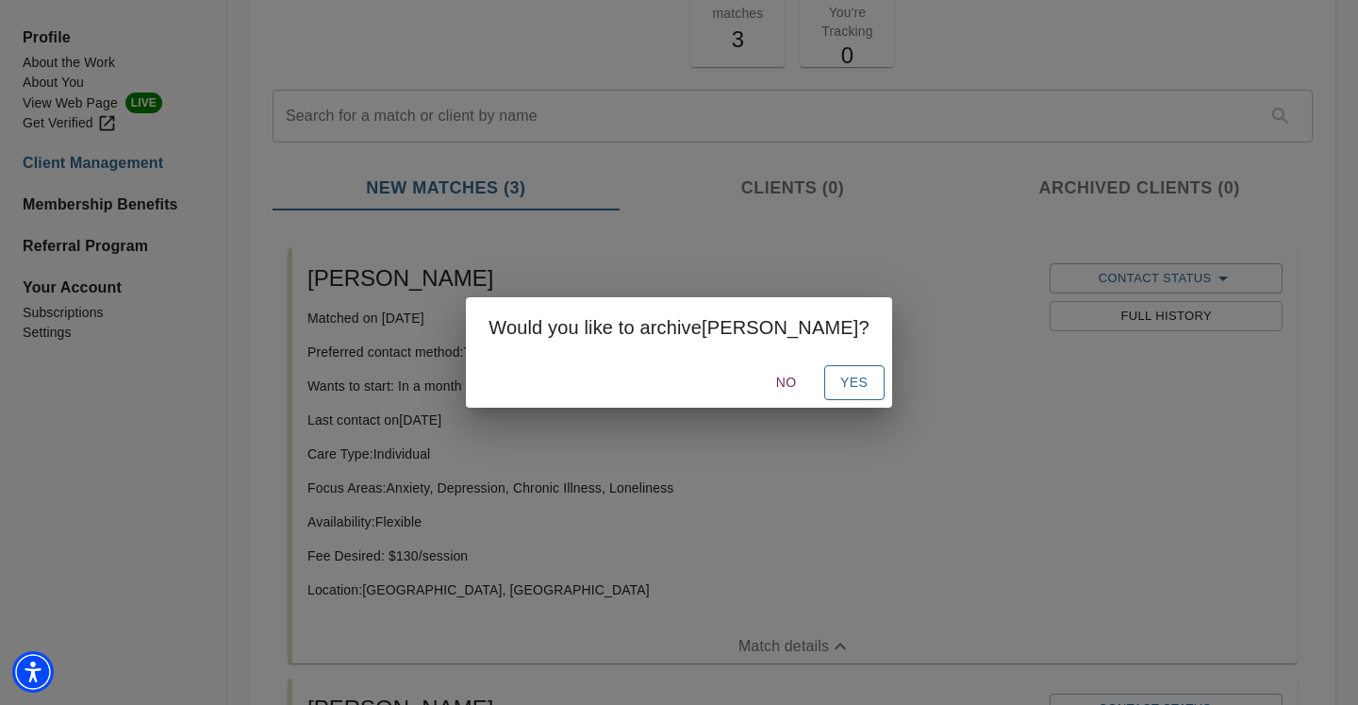
click at [824, 382] on button "Yes" at bounding box center [854, 382] width 60 height 35
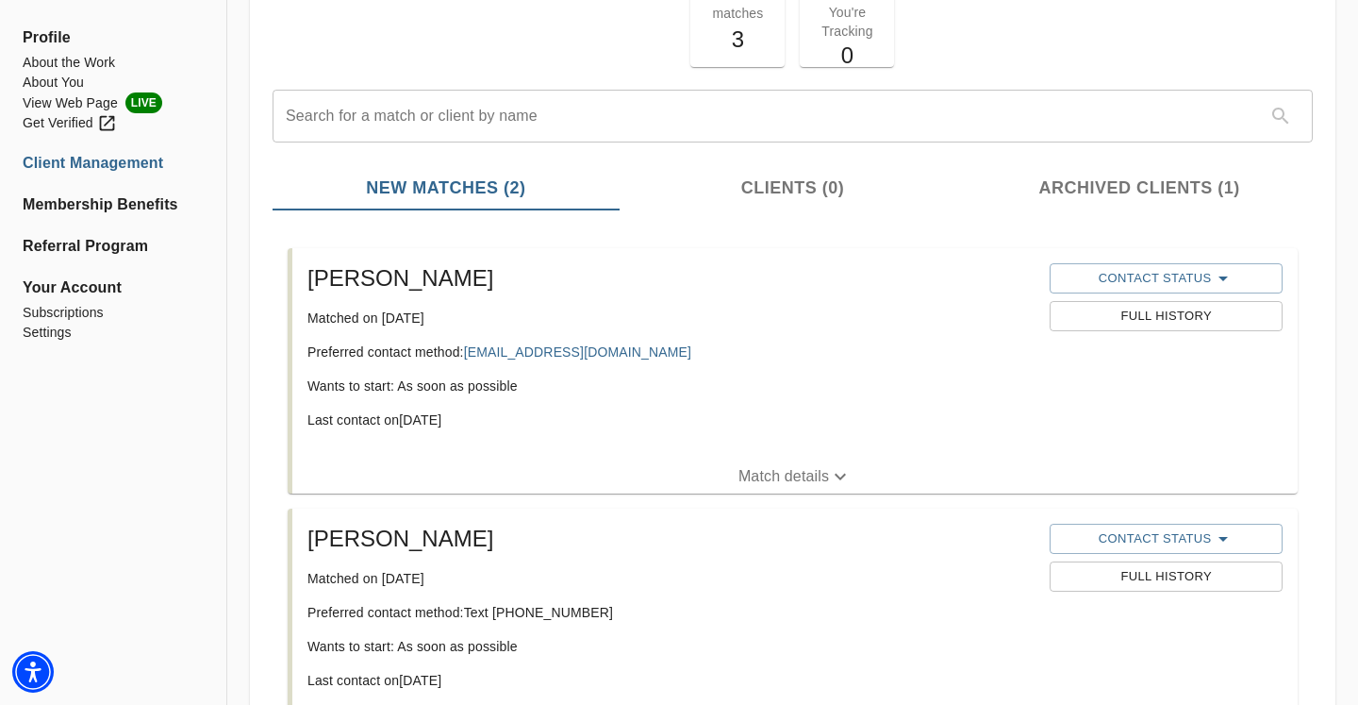
click at [1118, 175] on span "Archived Clients (1)" at bounding box center [1139, 187] width 324 height 25
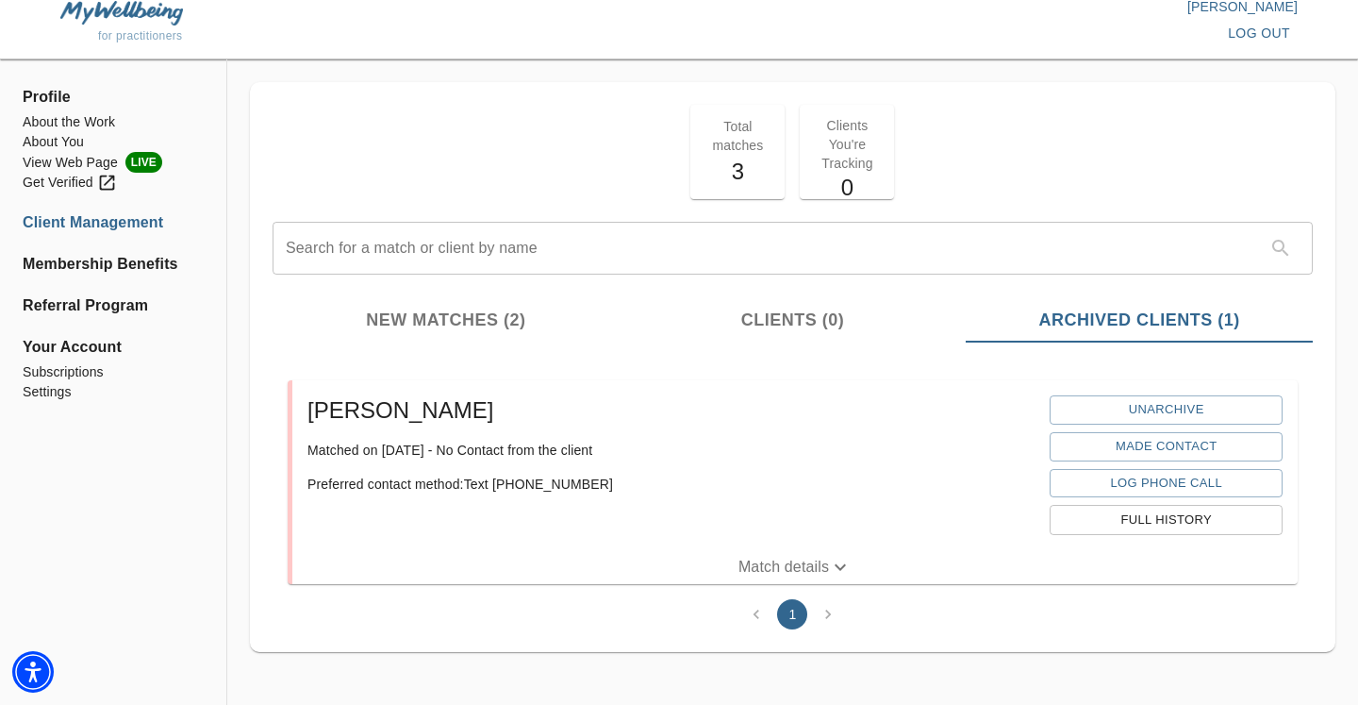
click at [787, 561] on p "Match details" at bounding box center [784, 567] width 91 height 23
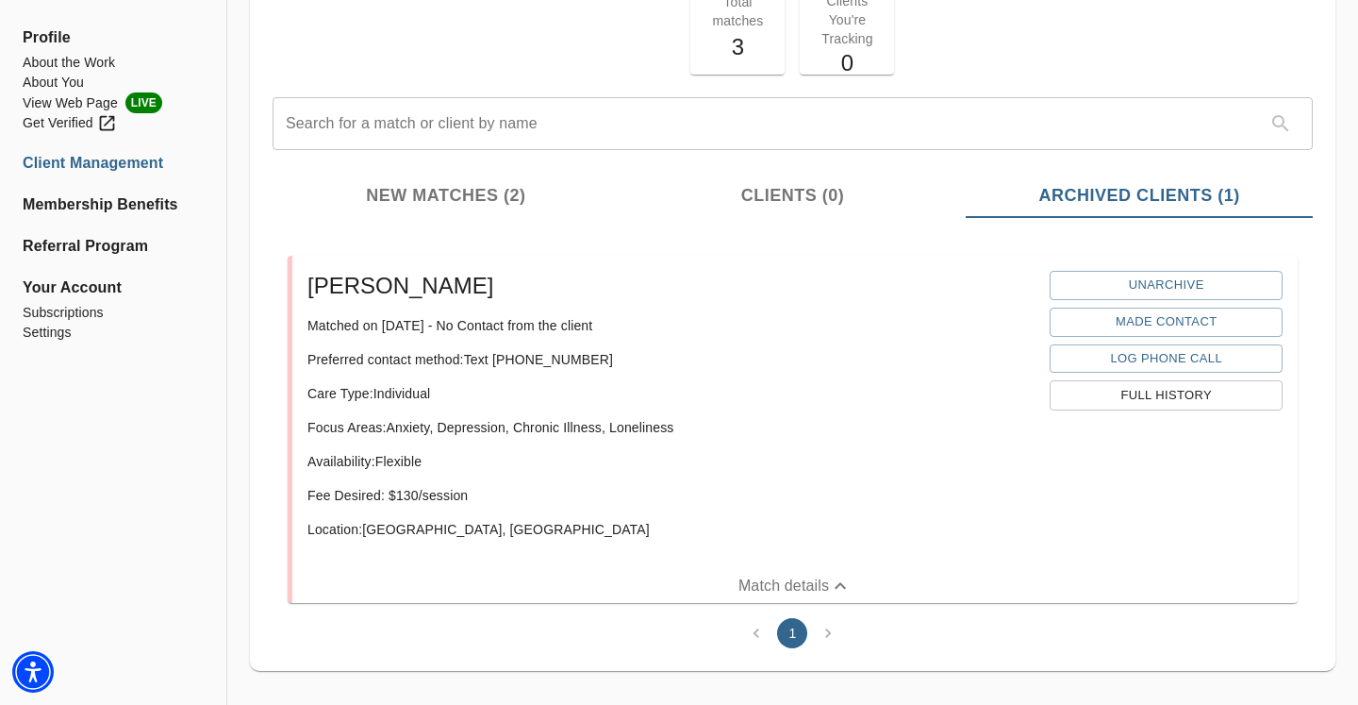
scroll to position [155, 0]
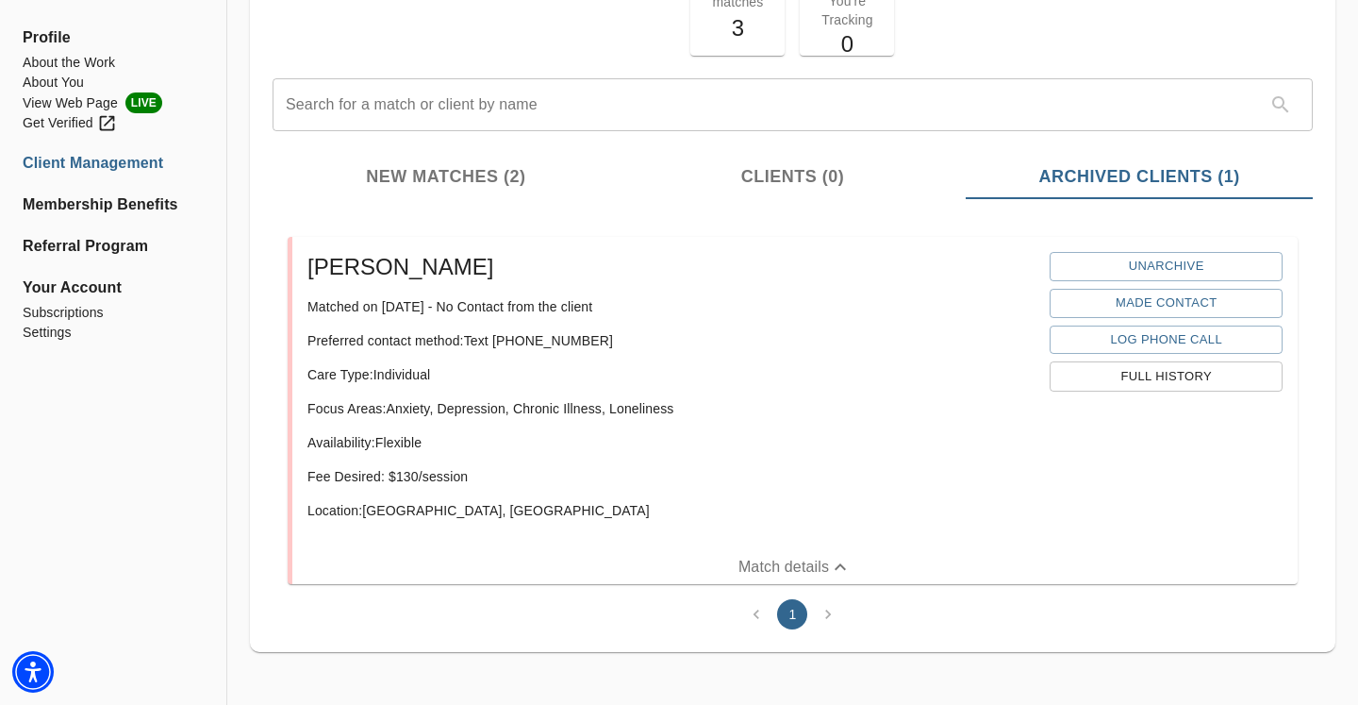
click at [779, 568] on p "Match details" at bounding box center [784, 567] width 91 height 23
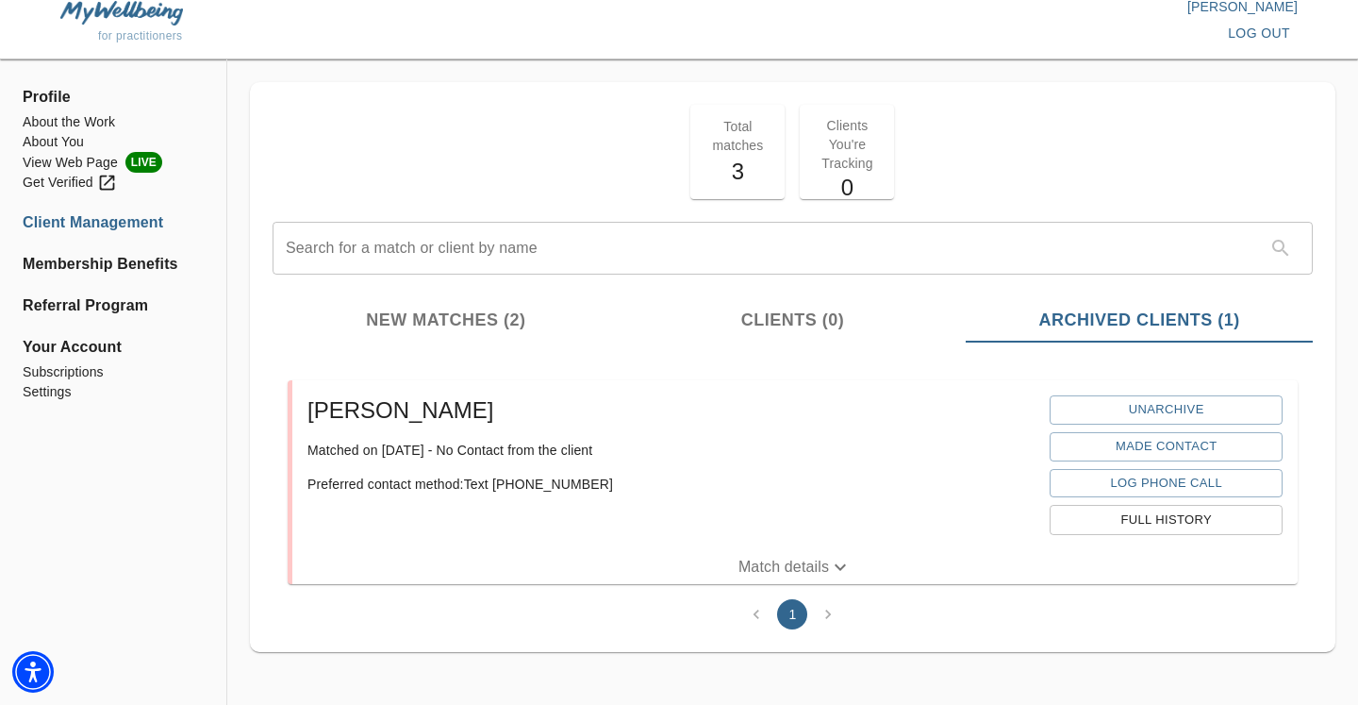
scroll to position [11, 0]
click at [520, 317] on span "New Matches (2)" at bounding box center [446, 320] width 324 height 25
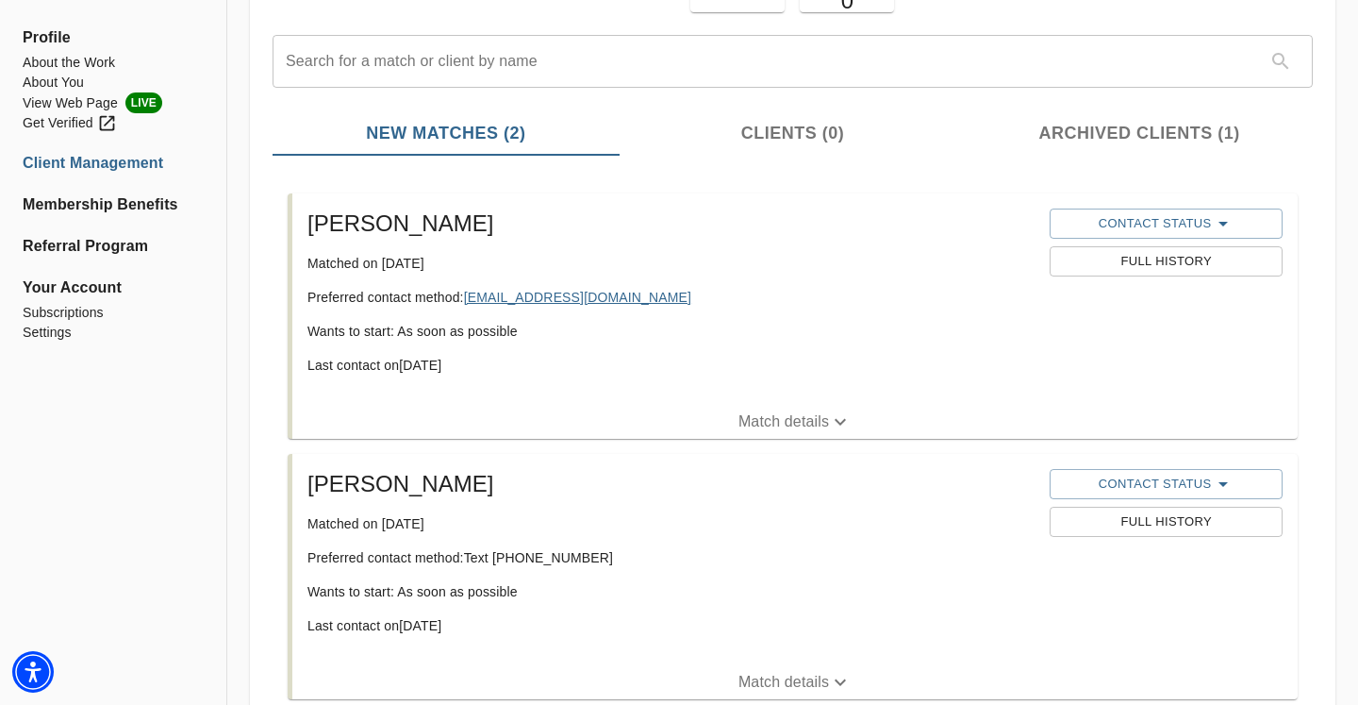
scroll to position [313, 0]
